Goal: Information Seeking & Learning: Learn about a topic

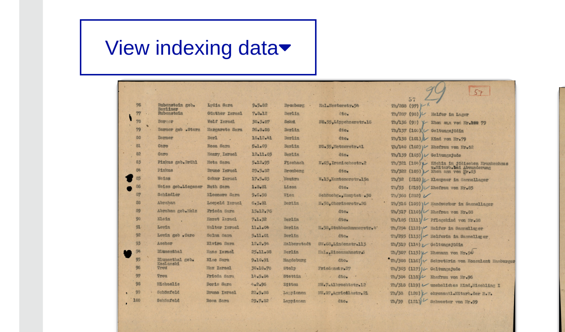
scroll to position [88, 0]
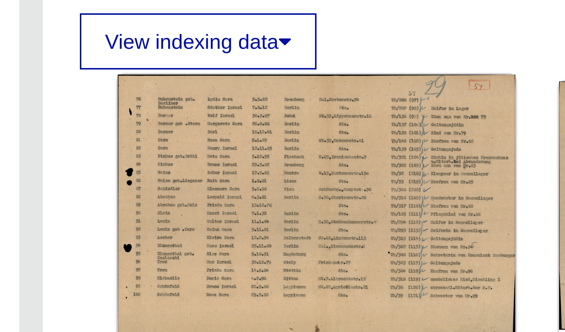
click at [384, 235] on img at bounding box center [353, 217] width 99 height 65
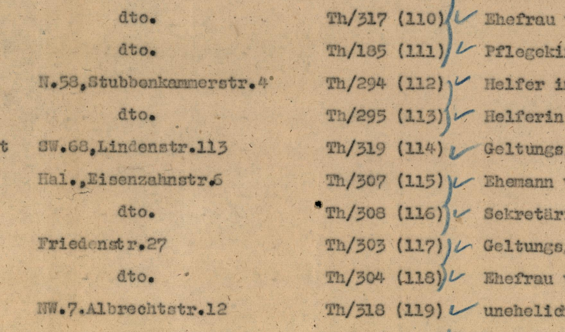
click at [384, 68] on img at bounding box center [283, 147] width 402 height 258
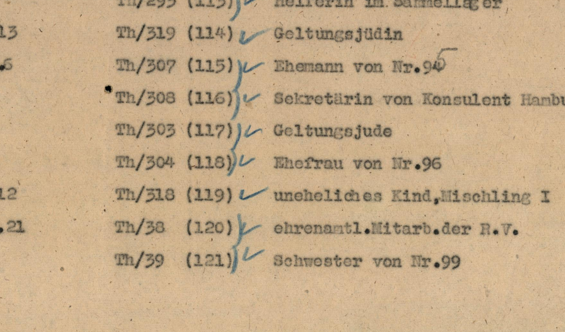
click at [385, 174] on img at bounding box center [283, 147] width 402 height 258
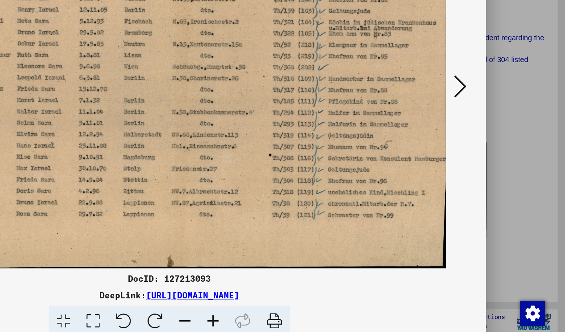
scroll to position [0, 0]
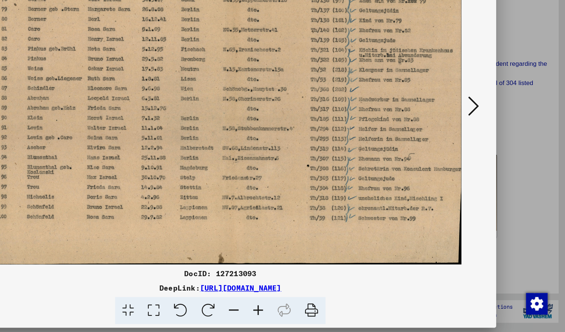
click at [484, 150] on button at bounding box center [490, 147] width 13 height 21
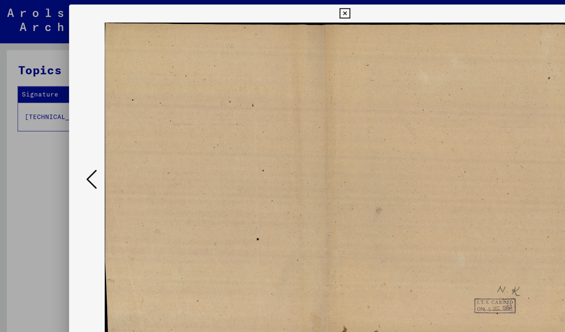
click at [281, 13] on icon at bounding box center [282, 11] width 9 height 9
